Goal: Find specific page/section: Find specific page/section

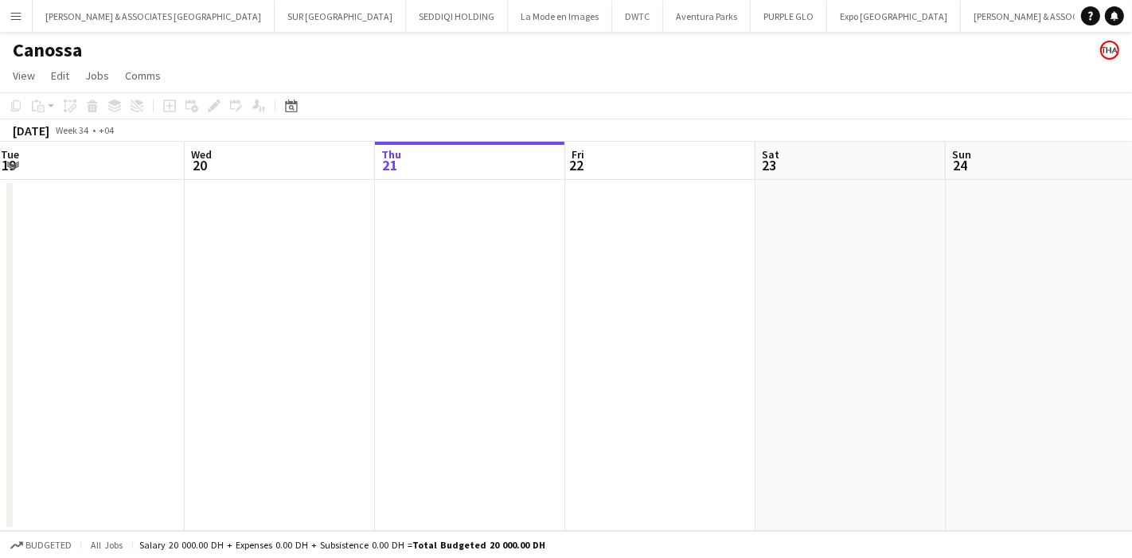
drag, startPoint x: 399, startPoint y: 326, endPoint x: 13, endPoint y: 341, distance: 387.0
click at [13, 341] on app-calendar-viewport "Sat 16 Sun 17 Mon 18 Tue 19 Wed 20 Thu 21 Fri 22 Sat 23 Sun 24 Mon 25 Tue 26" at bounding box center [566, 336] width 1132 height 389
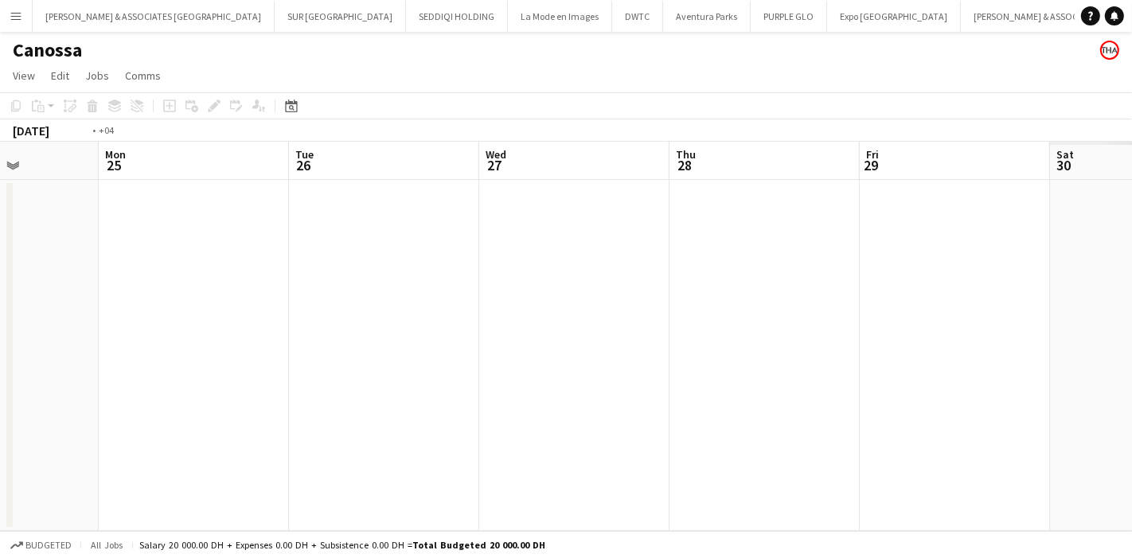
drag, startPoint x: 384, startPoint y: 333, endPoint x: 0, endPoint y: 312, distance: 384.1
click at [0, 312] on app-calendar-viewport "Fri 22 Sat 23 Sun 24 Mon 25 Tue 26 Wed 27 Thu 28 Fri 29 Sat 30 Sun 31 Mon 1" at bounding box center [566, 336] width 1132 height 389
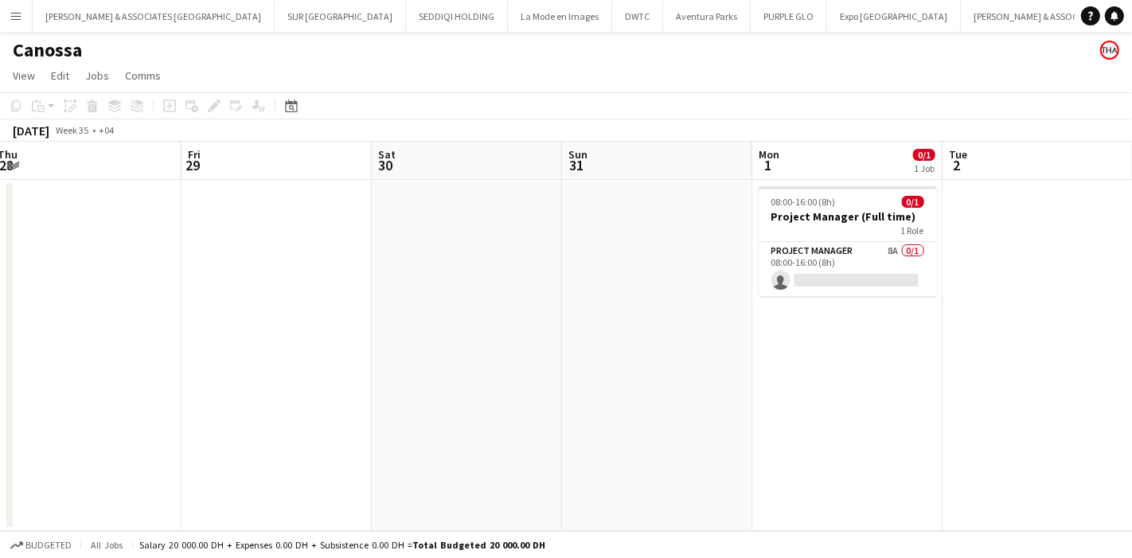
drag, startPoint x: 754, startPoint y: 287, endPoint x: 99, endPoint y: 299, distance: 655.0
click at [88, 306] on app-calendar-viewport "Sat 23 Sun 24 Mon 25 Tue 26 Wed 27 Thu 28 Fri 29 Sat 30 Sun 31 Mon 1 0/1 1 Job …" at bounding box center [566, 336] width 1132 height 389
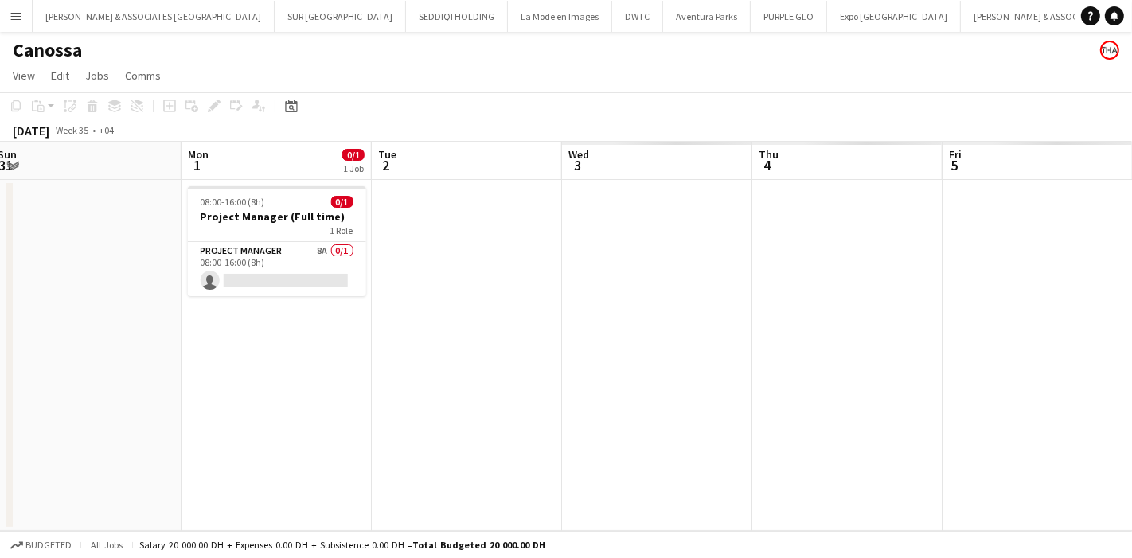
scroll to position [0, 567]
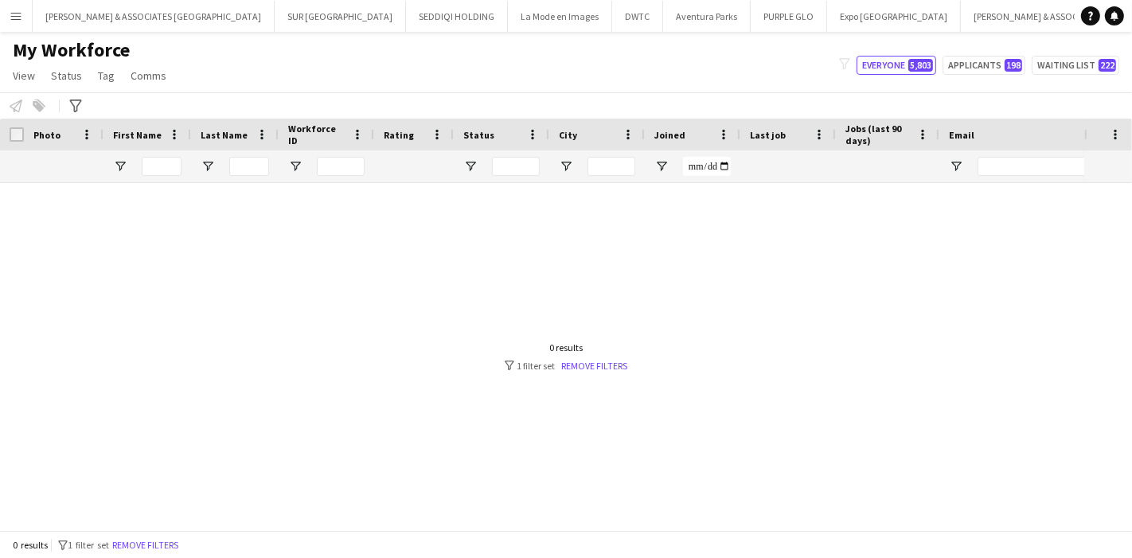
click at [11, 17] on app-icon "Menu" at bounding box center [16, 16] width 13 height 13
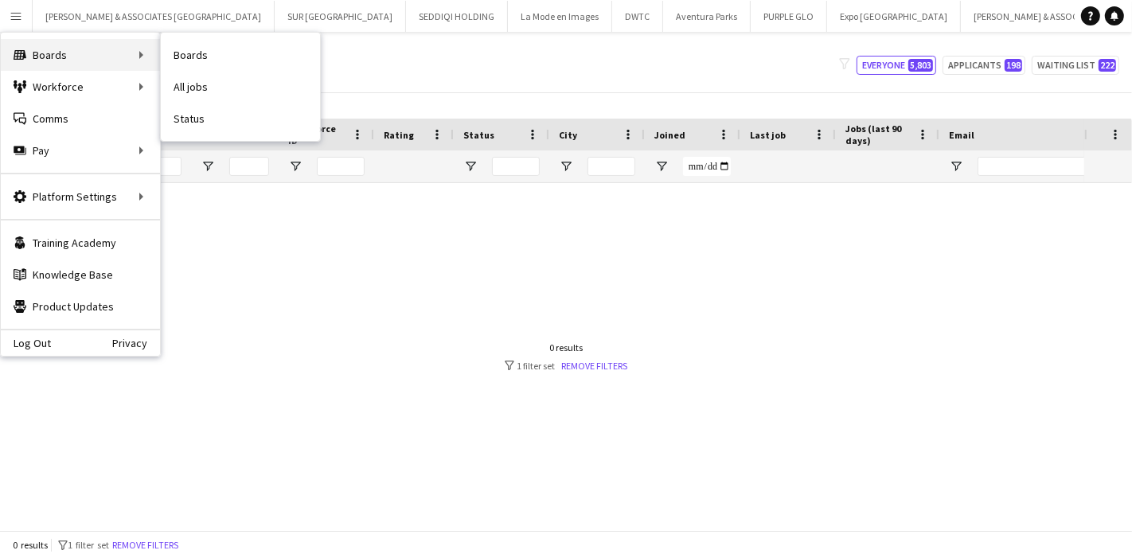
click at [68, 57] on div "Boards Boards" at bounding box center [80, 55] width 159 height 32
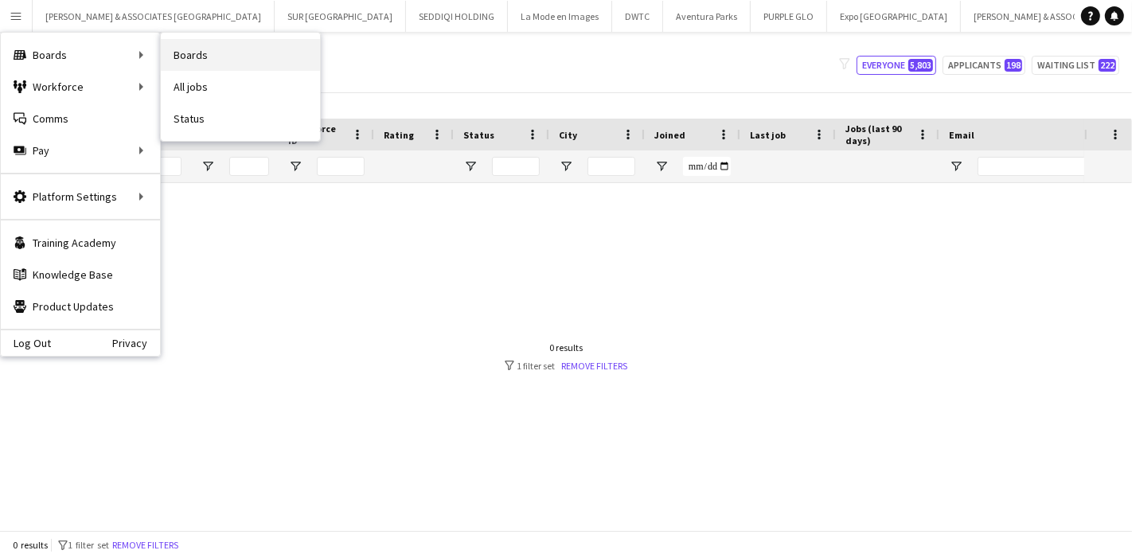
click at [186, 51] on link "Boards" at bounding box center [240, 55] width 159 height 32
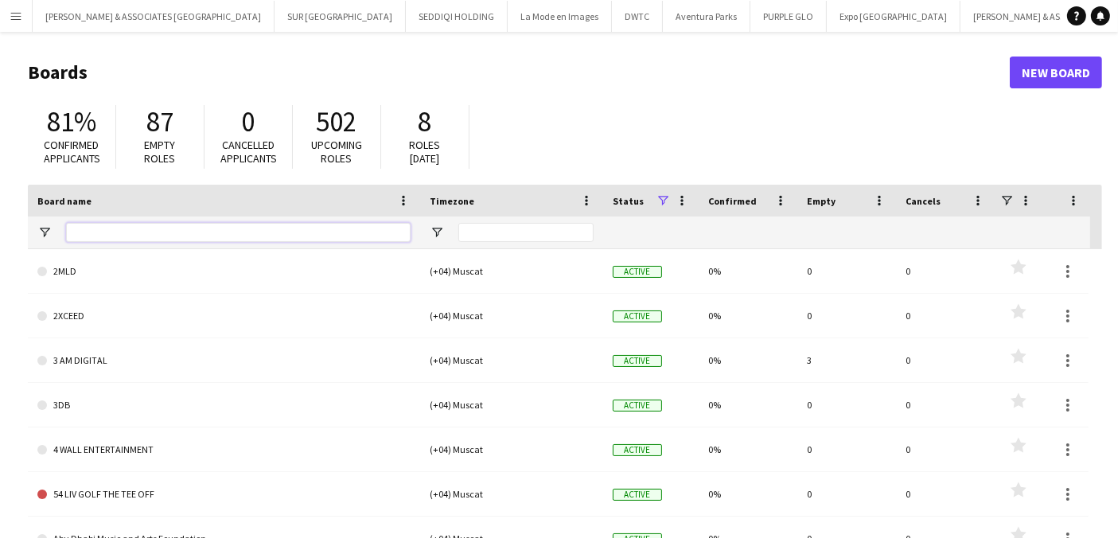
click at [293, 234] on input "Board name Filter Input" at bounding box center [238, 232] width 345 height 19
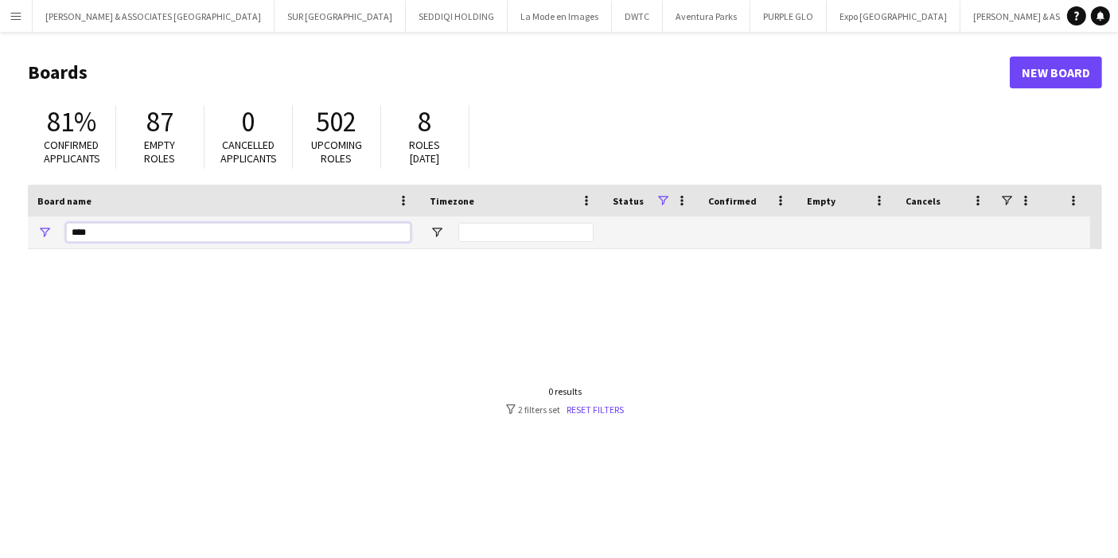
click at [169, 227] on input "****" at bounding box center [238, 232] width 345 height 19
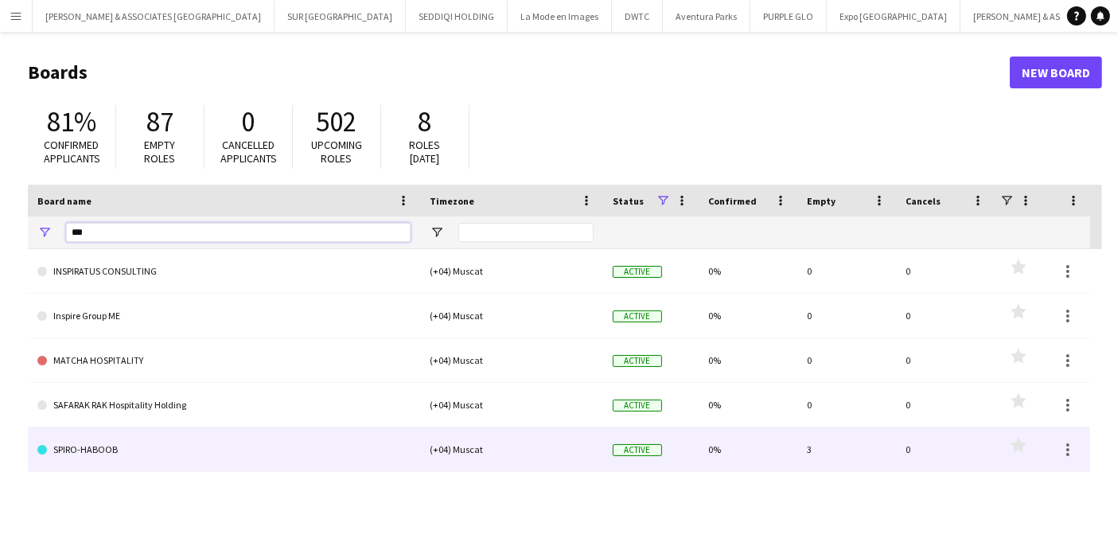
type input "***"
click at [128, 459] on link "SPIRO-HABOOB" at bounding box center [223, 449] width 373 height 45
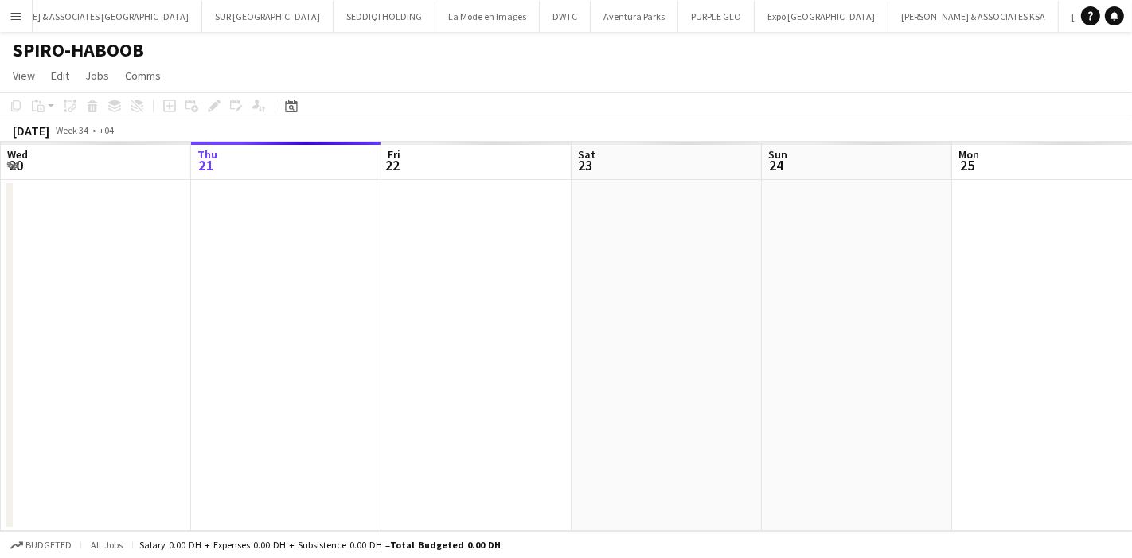
scroll to position [0, 81]
